Goal: Navigation & Orientation: Find specific page/section

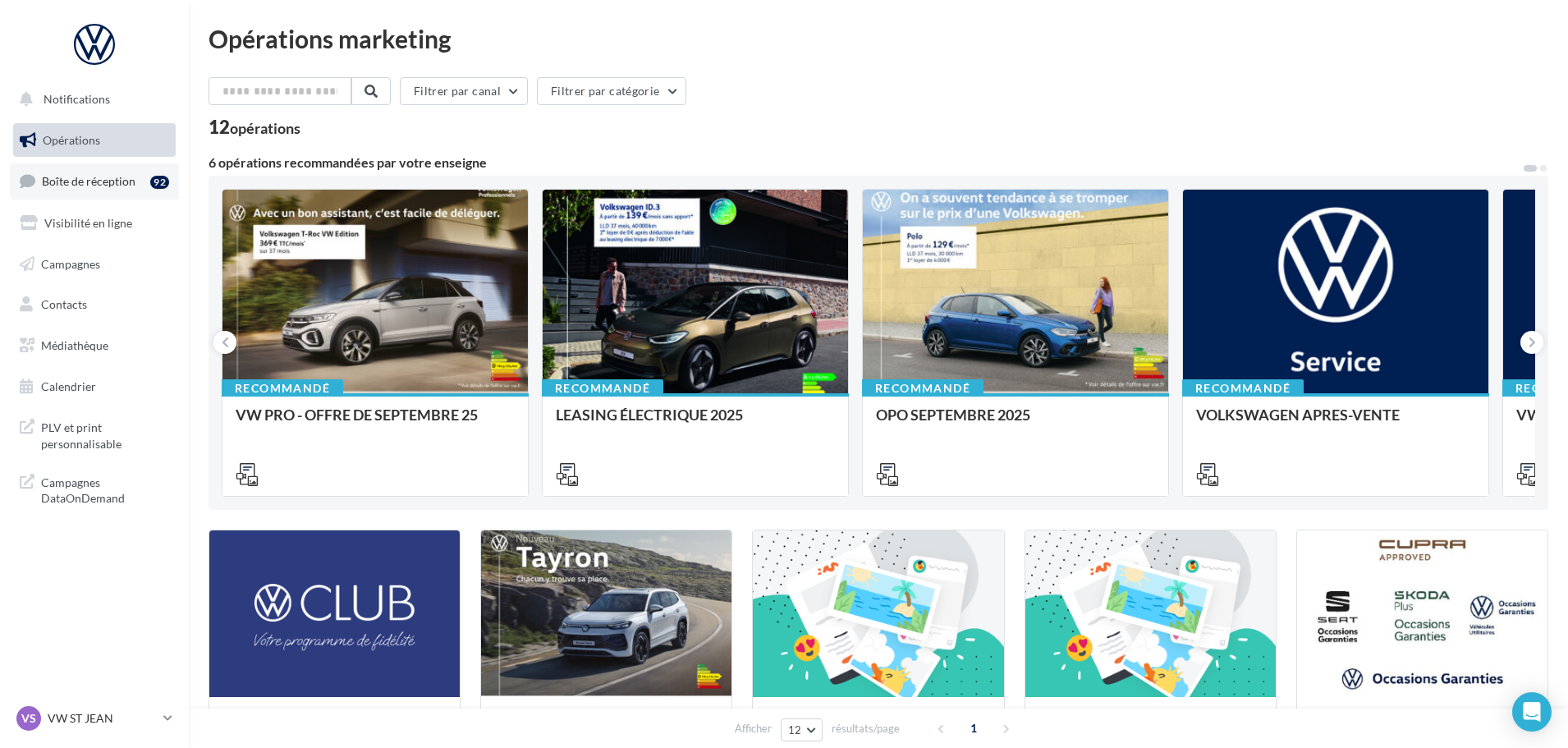
click at [103, 192] on link "Boîte de réception 92" at bounding box center [94, 181] width 169 height 35
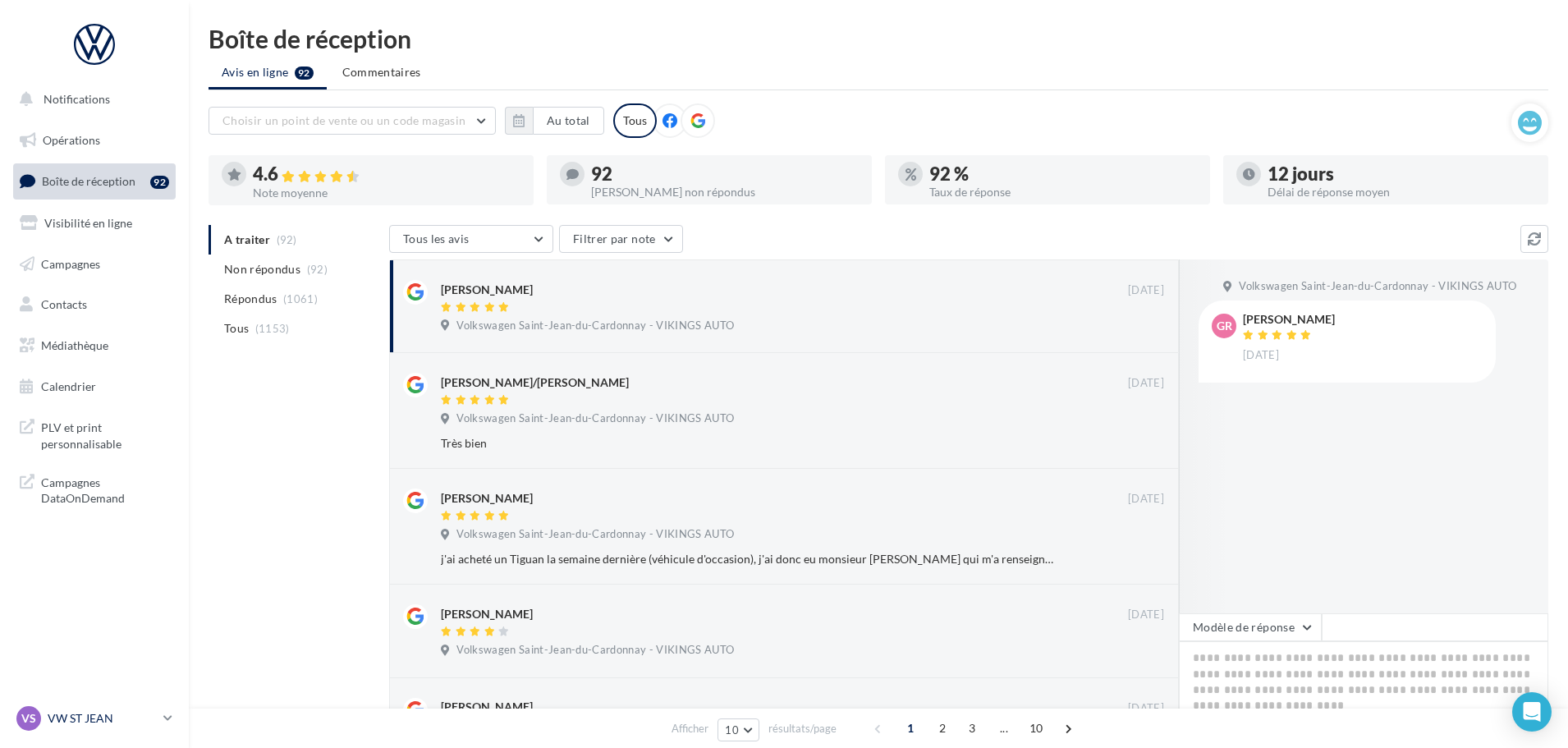
click at [106, 730] on div "VS VW ST JEAN vw-stj-vau" at bounding box center [87, 719] width 140 height 25
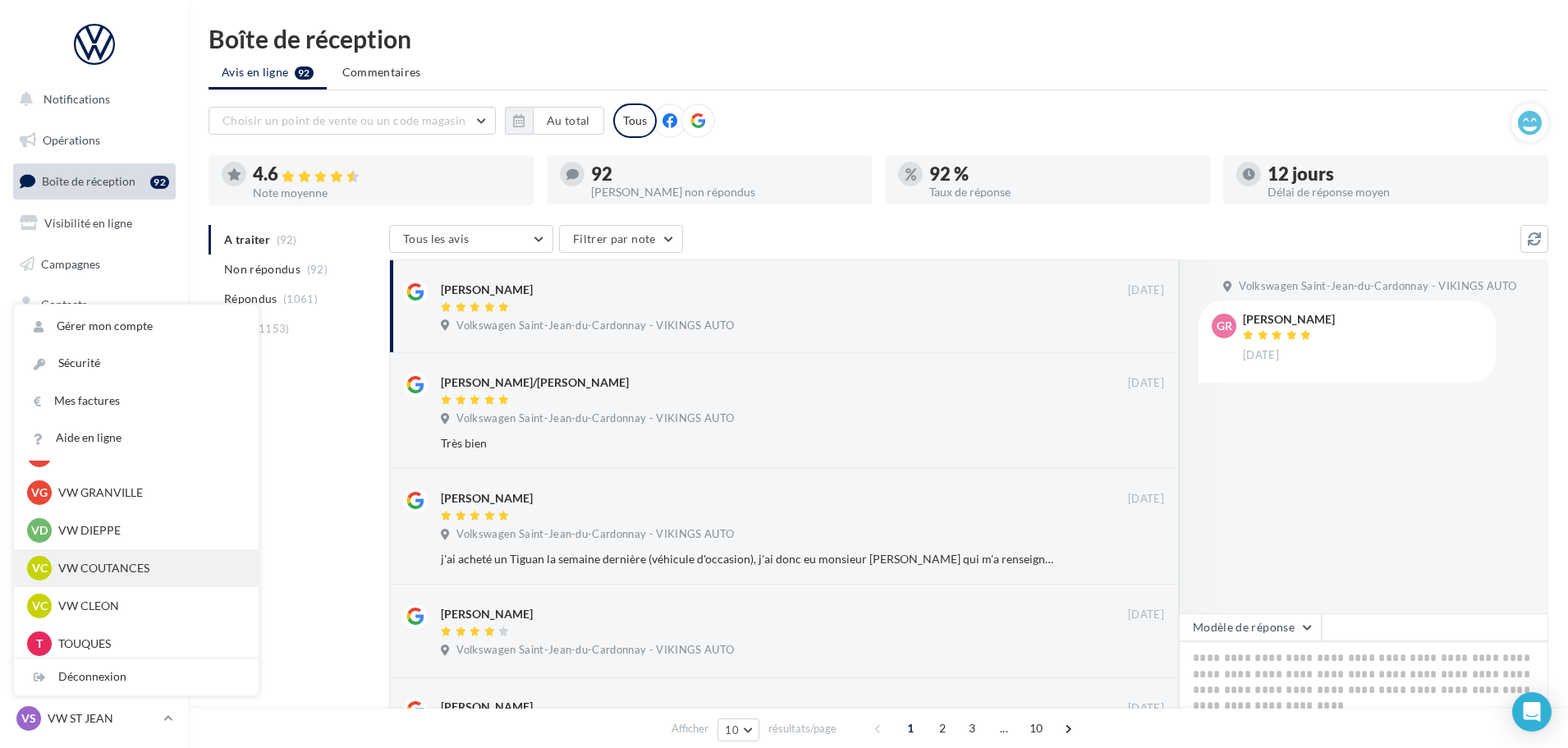
scroll to position [329, 0]
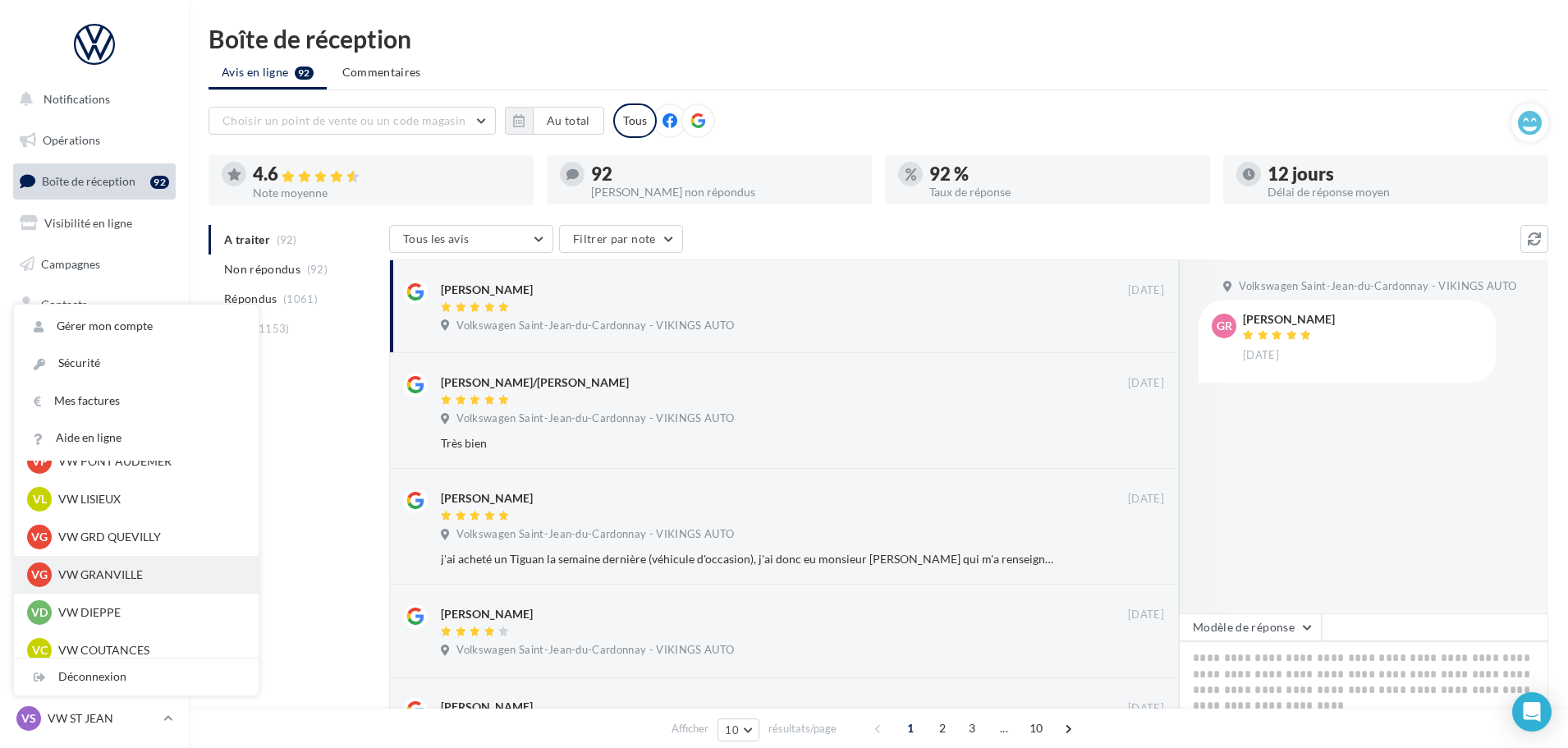
click at [117, 587] on div "VG VW GRANVILLE vw-gra-vau" at bounding box center [136, 575] width 218 height 25
